Goal: Information Seeking & Learning: Learn about a topic

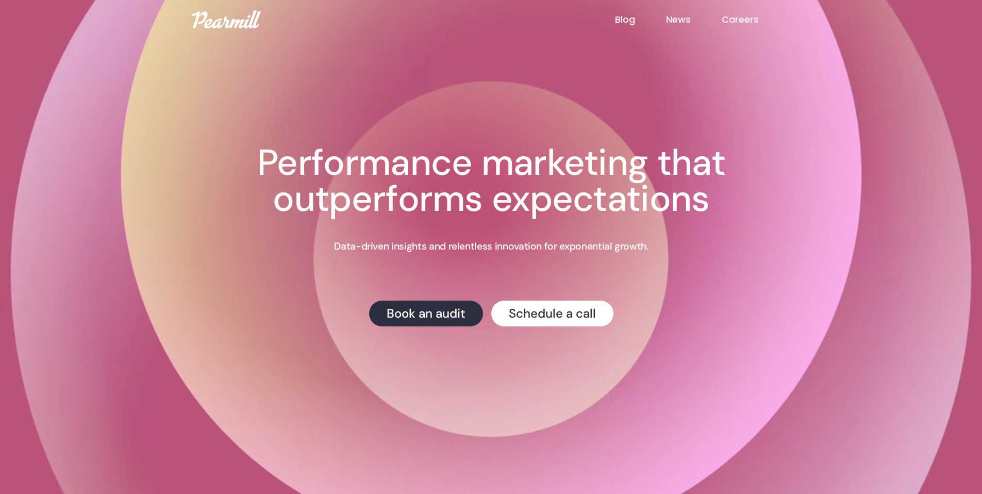
click at [735, 20] on link "Careers" at bounding box center [756, 19] width 68 height 13
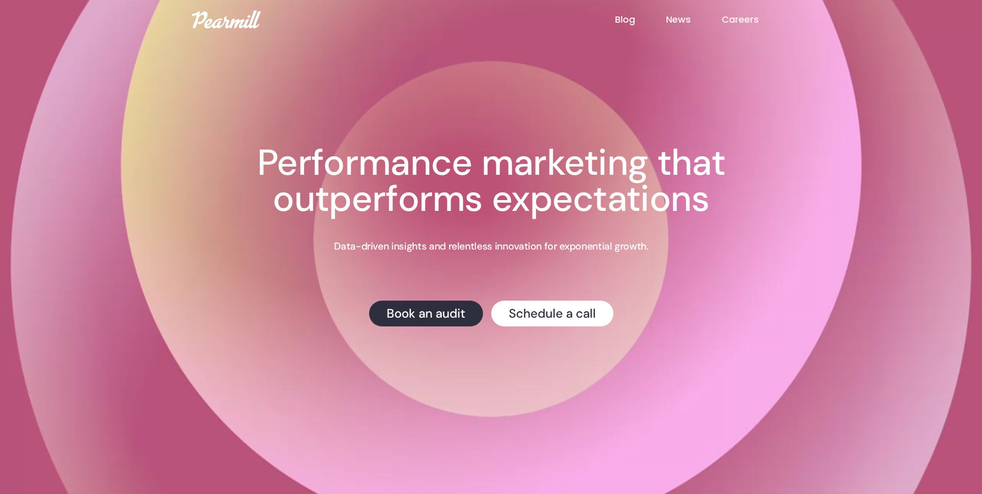
click at [747, 20] on link "Careers" at bounding box center [756, 19] width 68 height 13
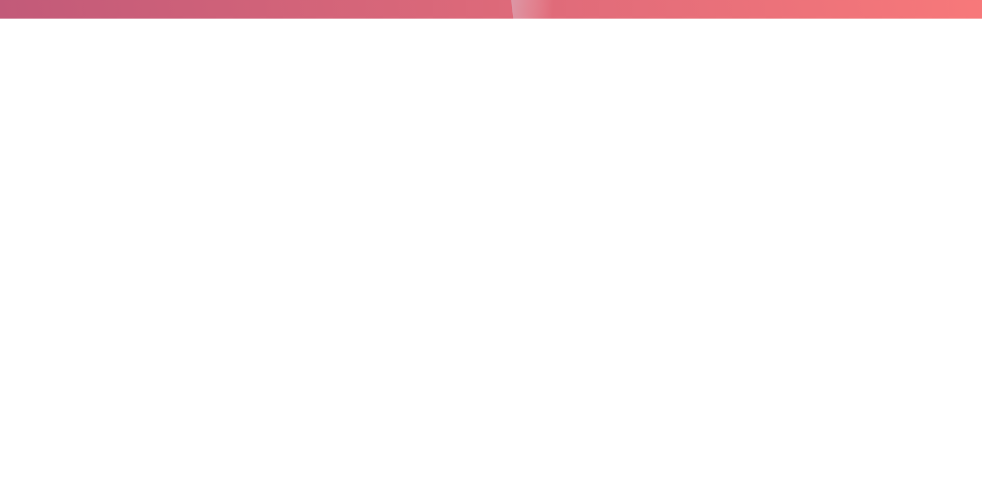
scroll to position [283, 0]
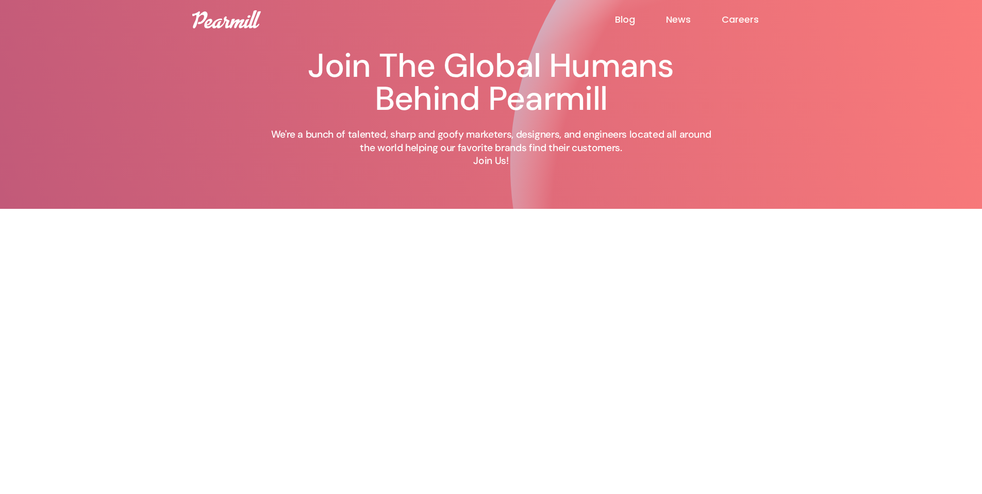
click at [239, 12] on img at bounding box center [226, 19] width 69 height 18
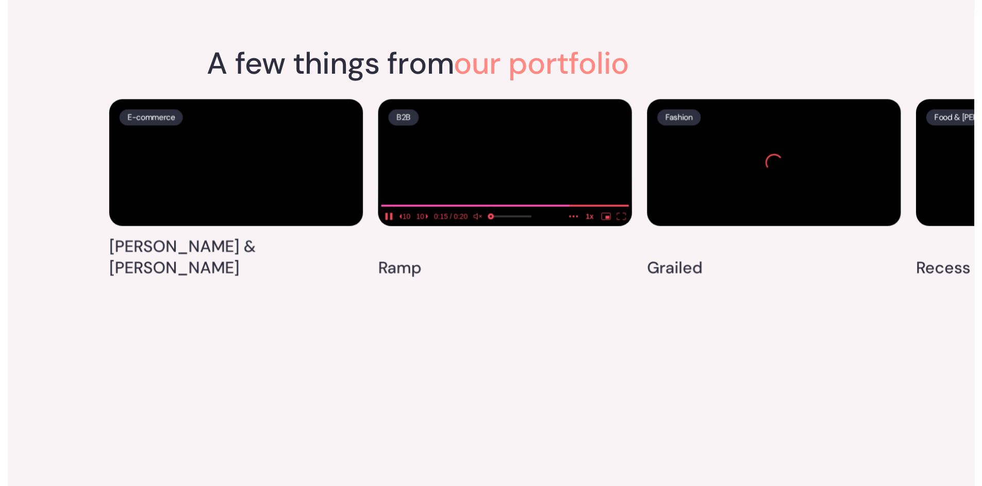
scroll to position [2644, 0]
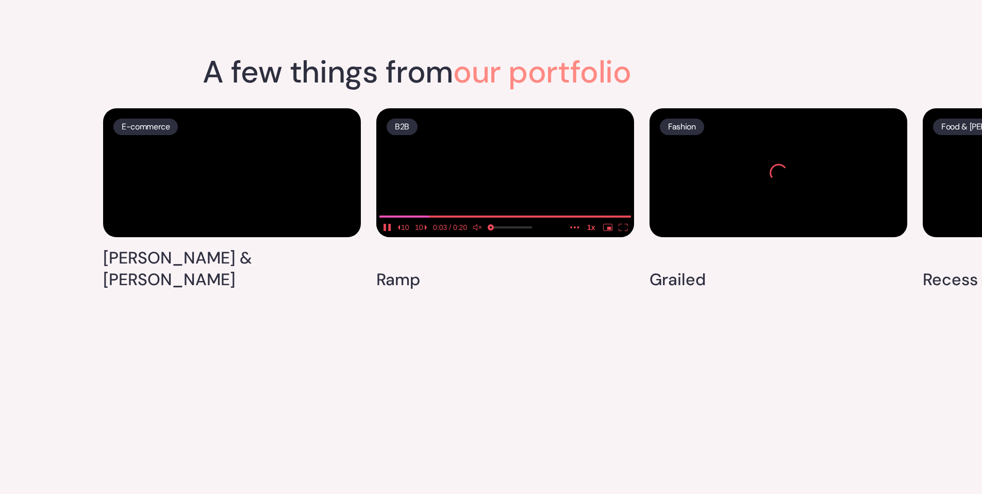
click at [539, 237] on video at bounding box center [505, 172] width 258 height 129
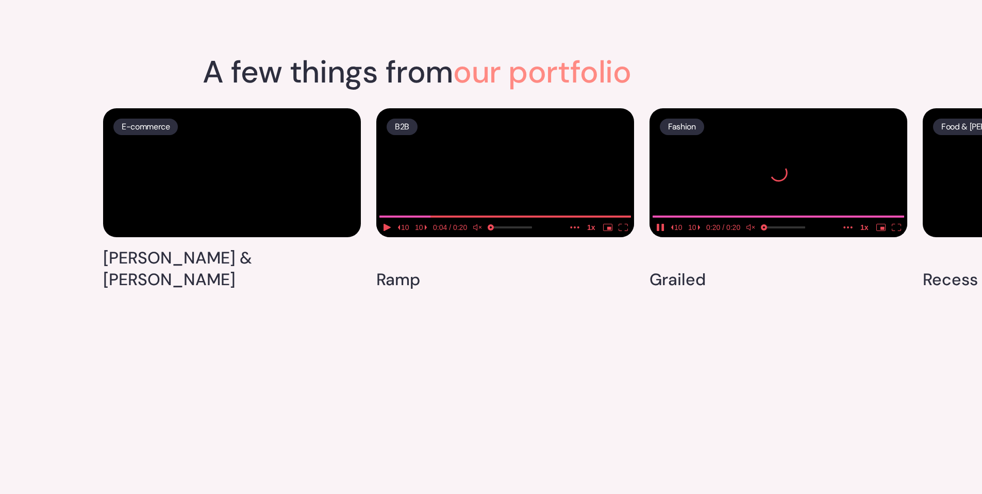
drag, startPoint x: 879, startPoint y: 285, endPoint x: 752, endPoint y: 298, distance: 127.5
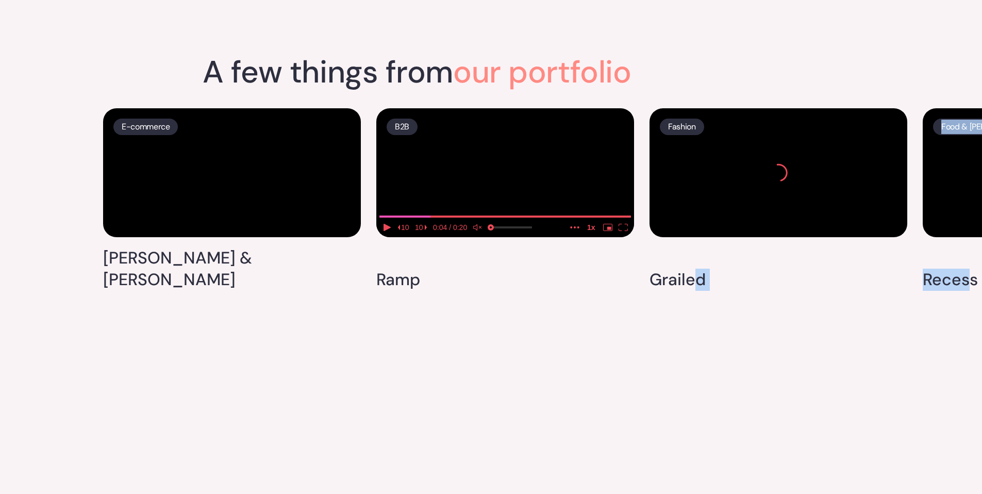
drag, startPoint x: 694, startPoint y: 436, endPoint x: 928, endPoint y: 439, distance: 234.2
drag, startPoint x: 909, startPoint y: 445, endPoint x: 915, endPoint y: 444, distance: 6.3
drag, startPoint x: 928, startPoint y: 436, endPoint x: 1014, endPoint y: 451, distance: 86.9
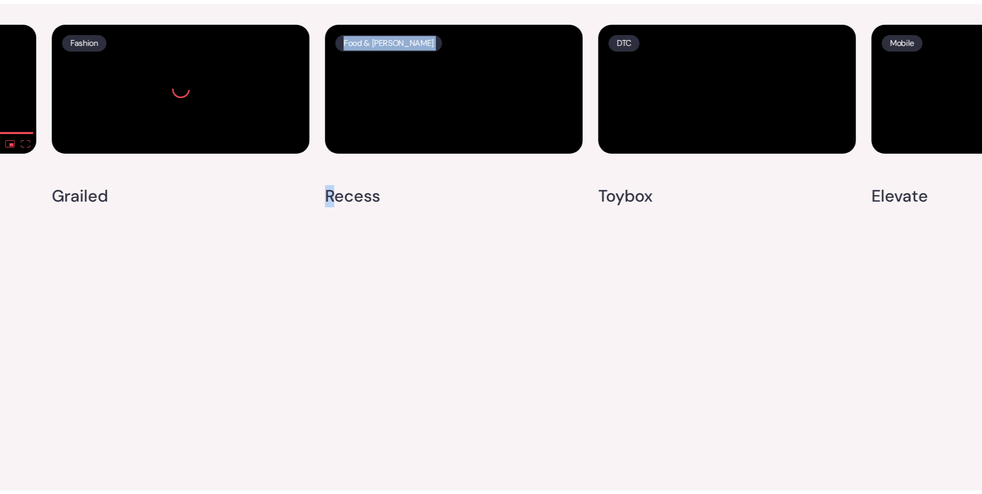
scroll to position [2880, 0]
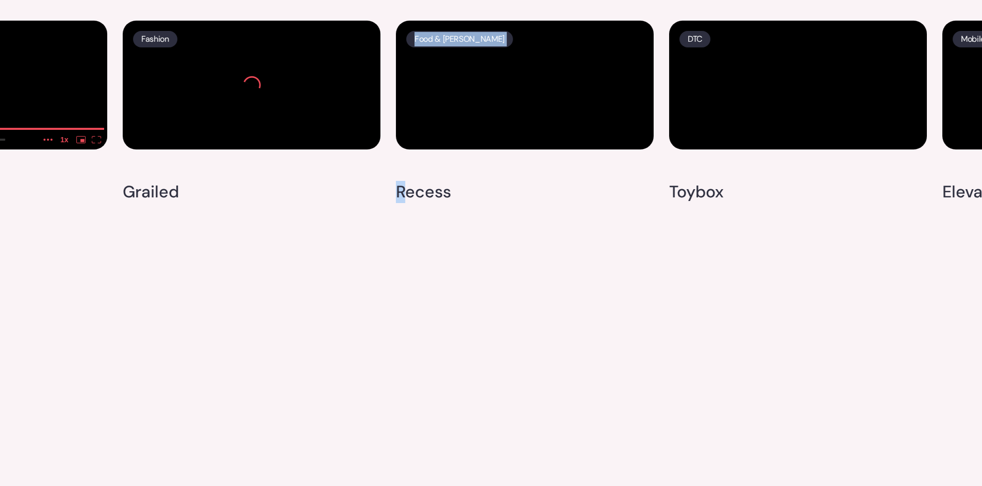
click at [567, 403] on div "A few things from our portfolio E-commerce [PERSON_NAME] & [PERSON_NAME] B2B Ra…" at bounding box center [491, 298] width 982 height 1031
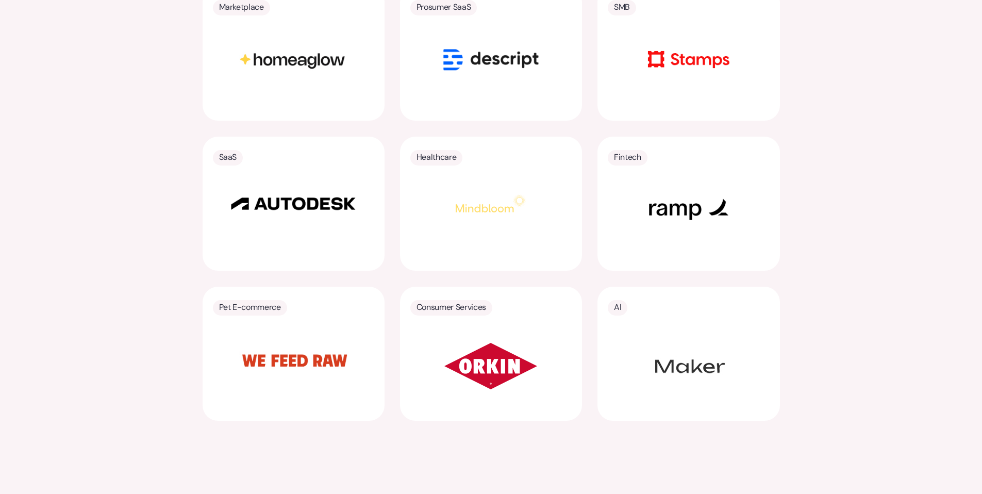
scroll to position [2209, 0]
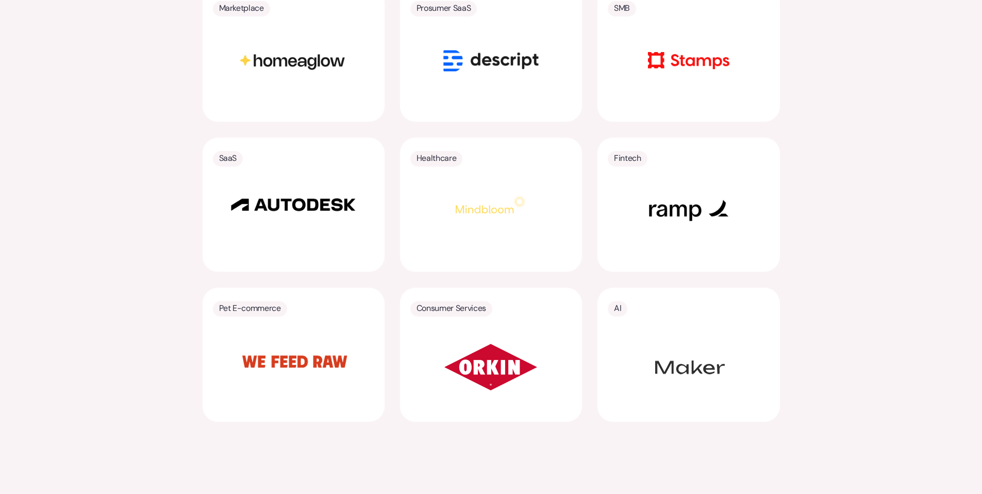
click at [494, 179] on img at bounding box center [490, 205] width 103 height 52
click at [297, 214] on div at bounding box center [293, 204] width 161 height 53
click at [272, 178] on div at bounding box center [293, 204] width 161 height 53
click at [230, 151] on p "SaaS" at bounding box center [228, 158] width 18 height 14
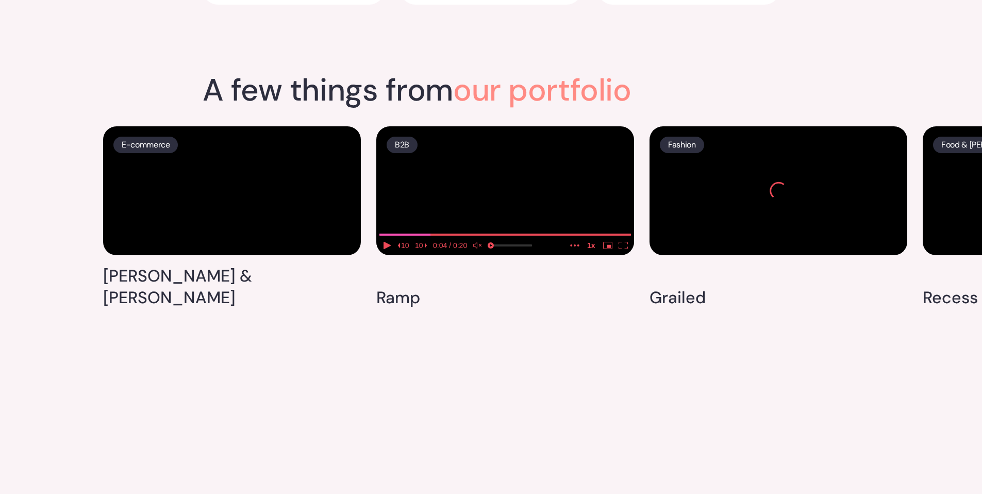
scroll to position [2628, 0]
